Goal: Task Accomplishment & Management: Manage account settings

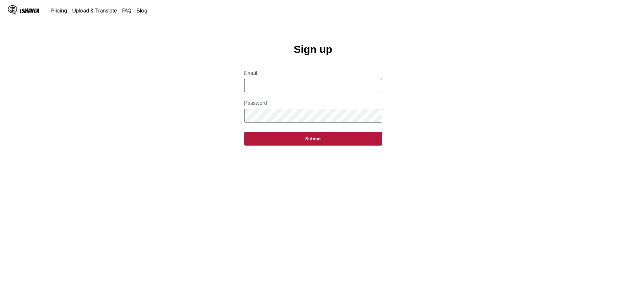
click at [260, 86] on input "Email" at bounding box center [313, 85] width 138 height 13
type input "**********"
click at [244, 132] on button "Submit" at bounding box center [313, 139] width 138 height 14
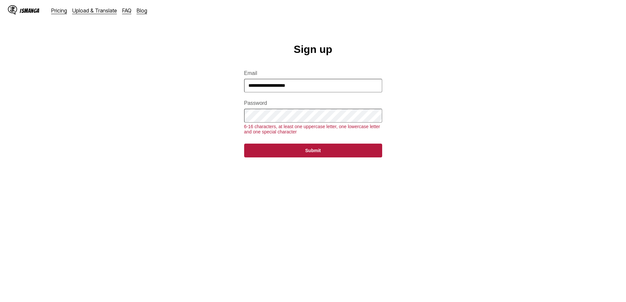
click at [97, 107] on main "**********" at bounding box center [313, 179] width 626 height 272
click at [244, 144] on button "Submit" at bounding box center [313, 151] width 138 height 14
click at [78, 101] on main "**********" at bounding box center [313, 179] width 626 height 272
click at [244, 144] on button "Submit" at bounding box center [313, 151] width 138 height 14
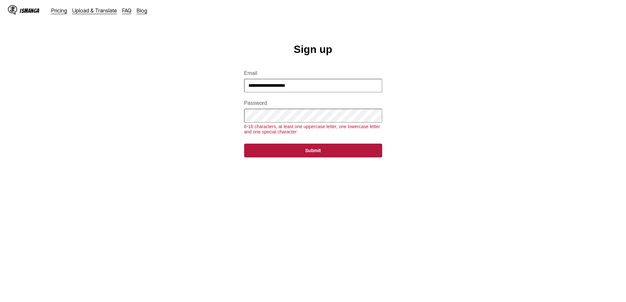
click at [244, 144] on button "Submit" at bounding box center [313, 151] width 138 height 14
click at [310, 90] on input "**********" at bounding box center [313, 85] width 138 height 13
click at [32, 13] on div "IsManga" at bounding box center [30, 11] width 20 height 6
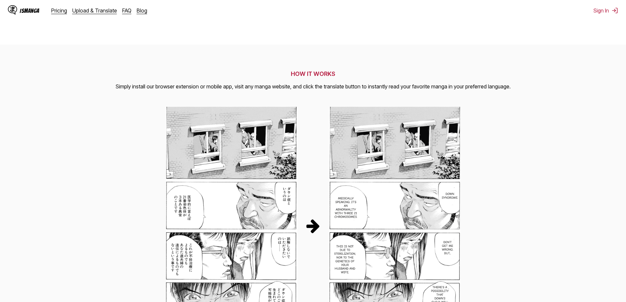
scroll to position [164, 0]
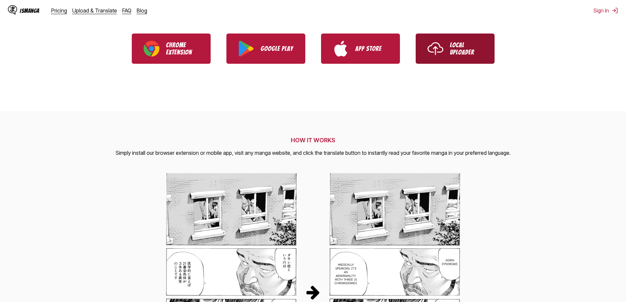
click at [448, 48] on link "Local Uploader" at bounding box center [455, 49] width 79 height 30
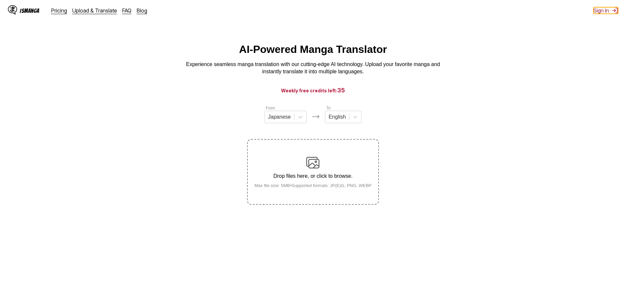
click at [599, 9] on button "Sign In" at bounding box center [606, 10] width 25 height 7
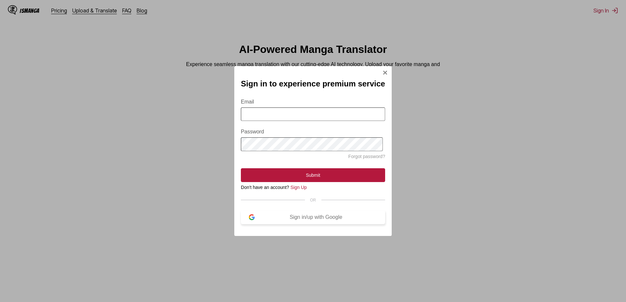
click at [294, 220] on div "Sign in/up with Google" at bounding box center [316, 217] width 123 height 6
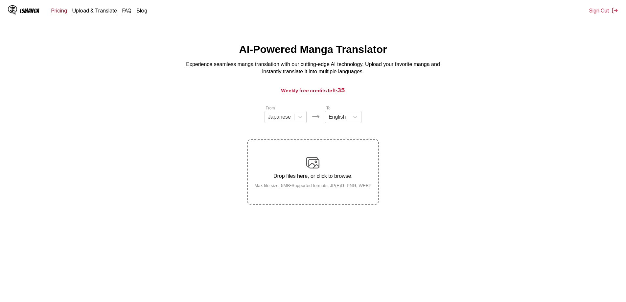
click at [60, 10] on link "Pricing" at bounding box center [59, 10] width 16 height 7
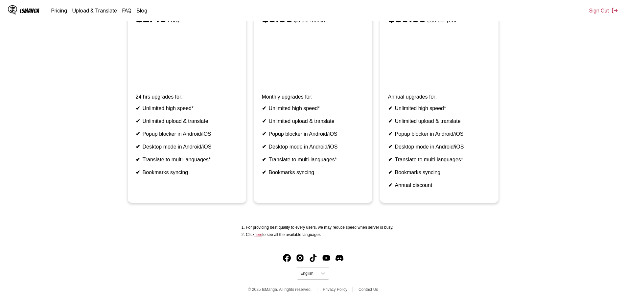
scroll to position [133, 0]
click at [262, 235] on link "here" at bounding box center [258, 234] width 8 height 5
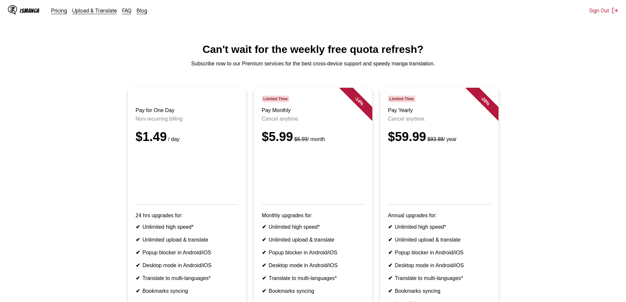
scroll to position [131, 0]
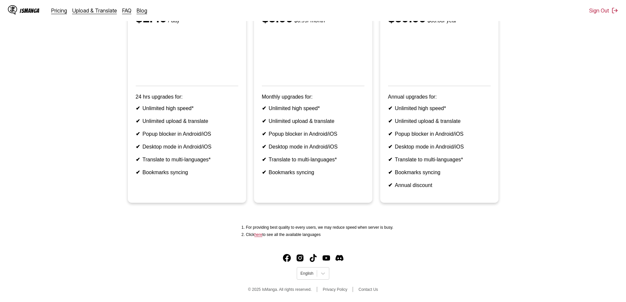
click at [259, 237] on link "here" at bounding box center [258, 234] width 8 height 5
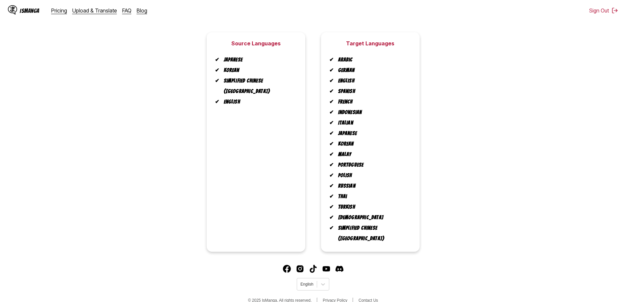
scroll to position [123, 0]
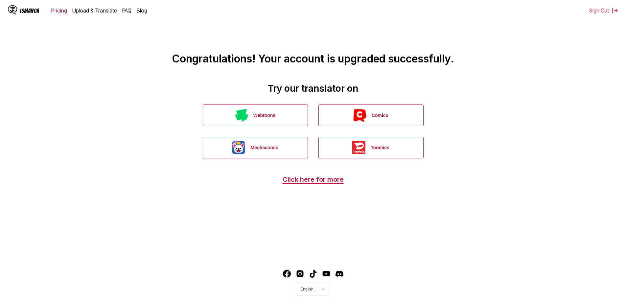
click at [56, 10] on link "Pricing" at bounding box center [59, 10] width 16 height 7
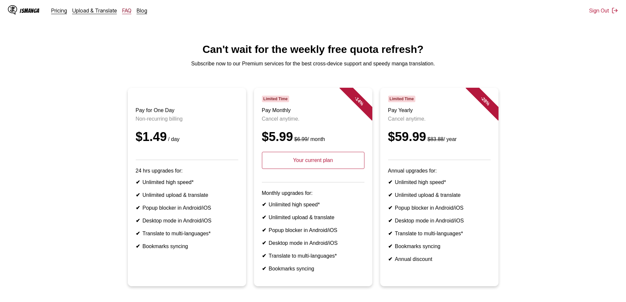
click at [125, 12] on link "FAQ" at bounding box center [126, 10] width 9 height 7
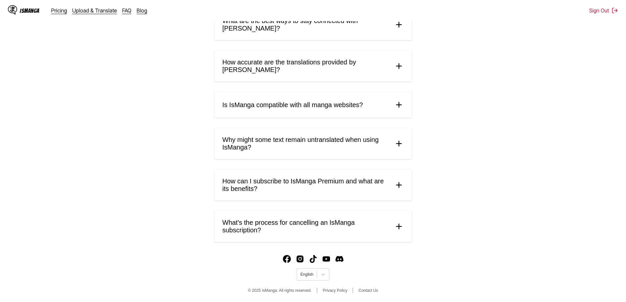
scroll to position [279, 0]
click at [347, 226] on span "What's the process for cancelling an IsManga subscription?" at bounding box center [306, 226] width 166 height 15
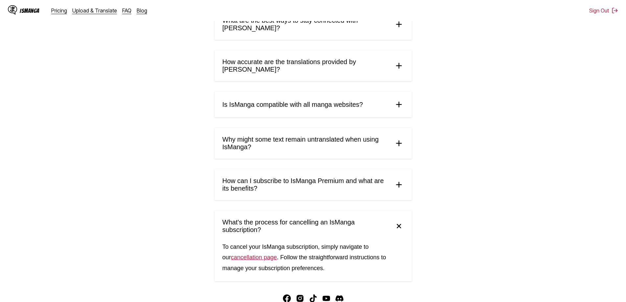
scroll to position [319, 0]
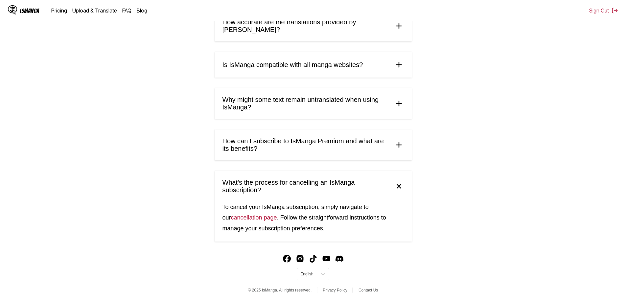
click at [247, 218] on link "cancellation page" at bounding box center [254, 217] width 46 height 7
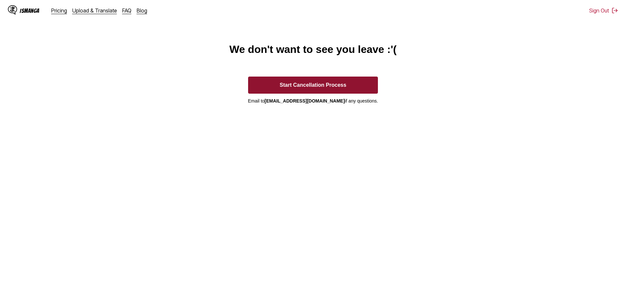
click at [324, 88] on button "Start Cancellation Process" at bounding box center [313, 85] width 130 height 17
